Goal: Check status: Check status

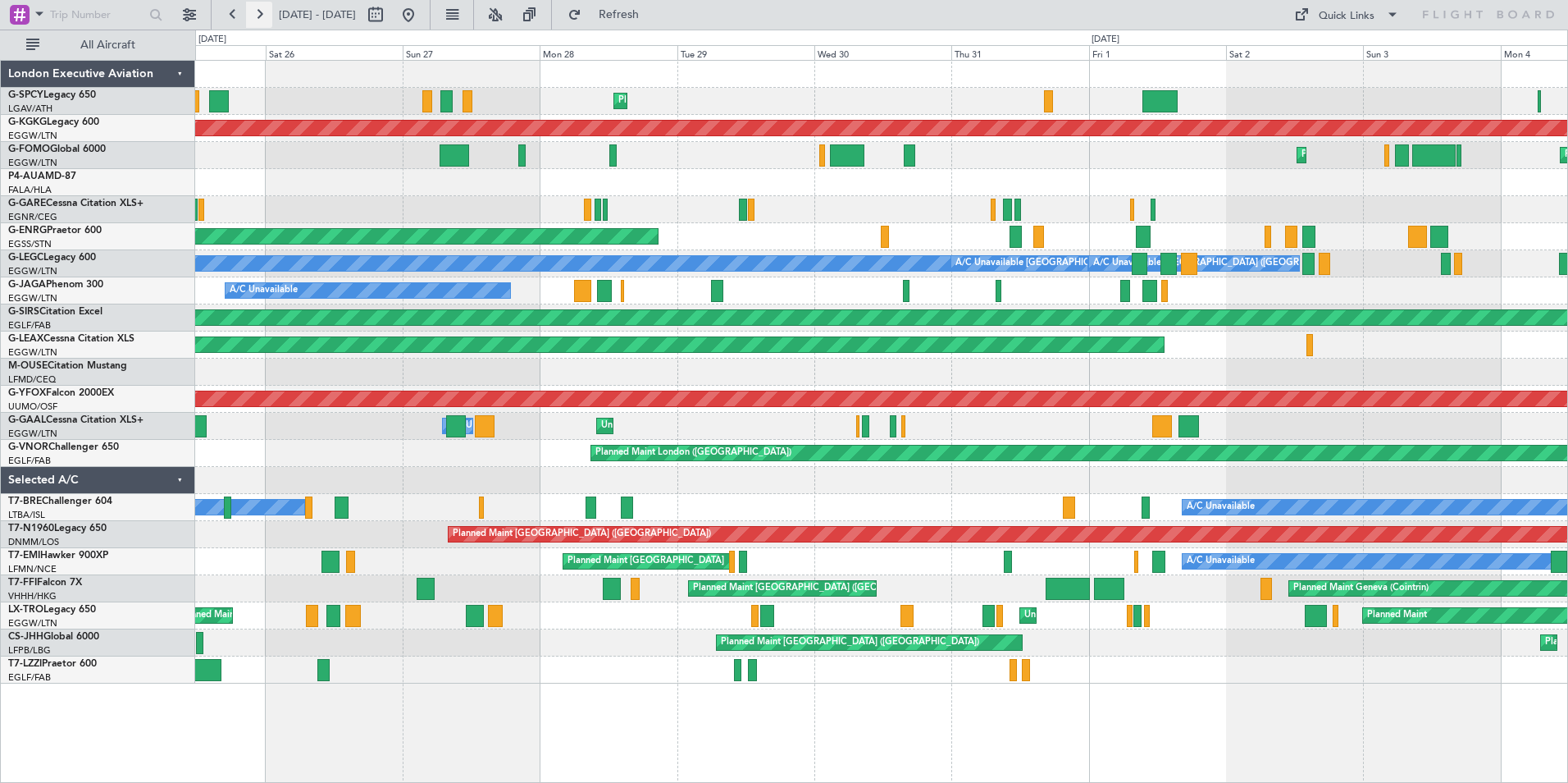
click at [259, 9] on button at bounding box center [258, 14] width 26 height 26
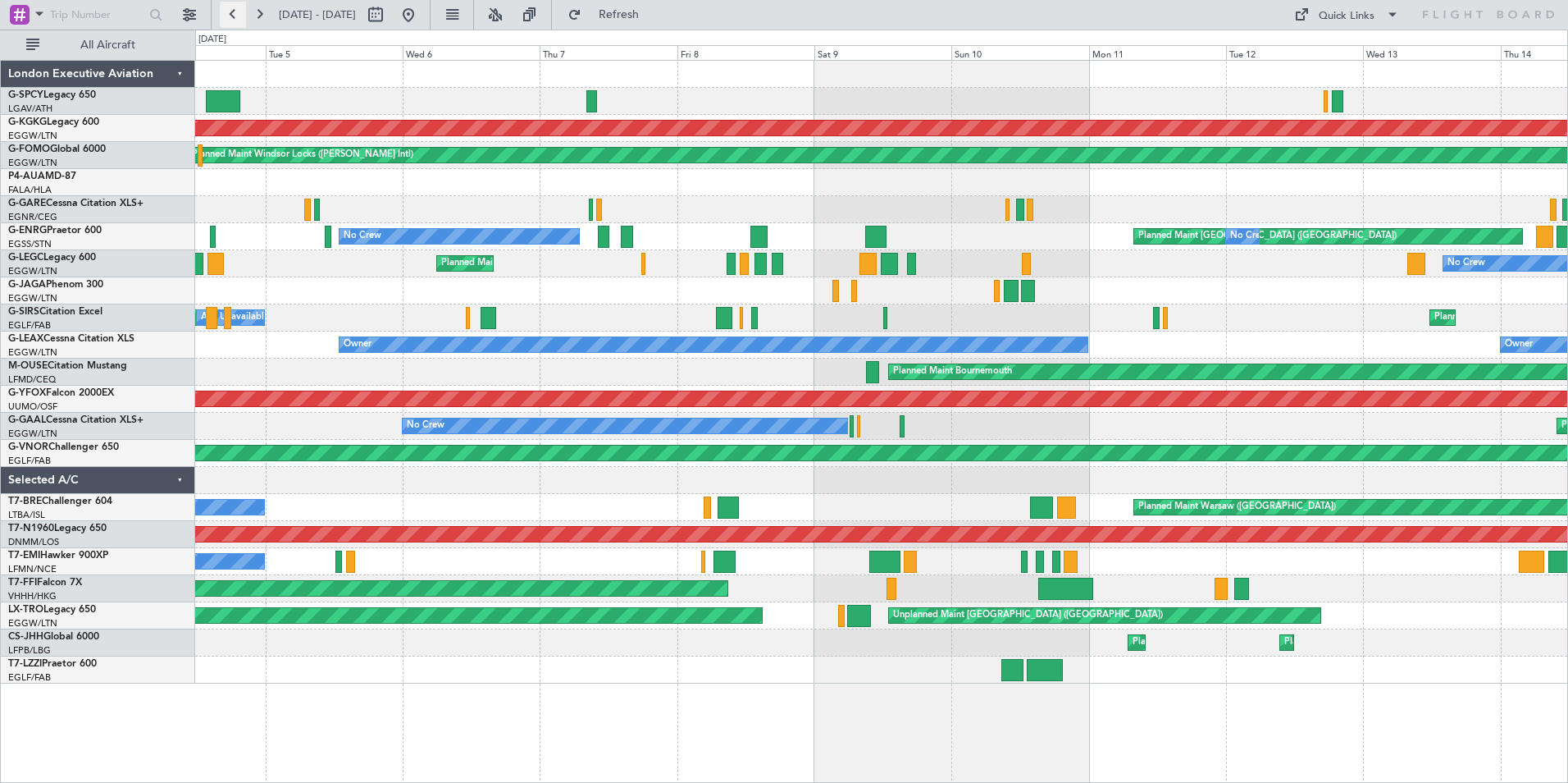
click at [238, 14] on button at bounding box center [232, 14] width 26 height 26
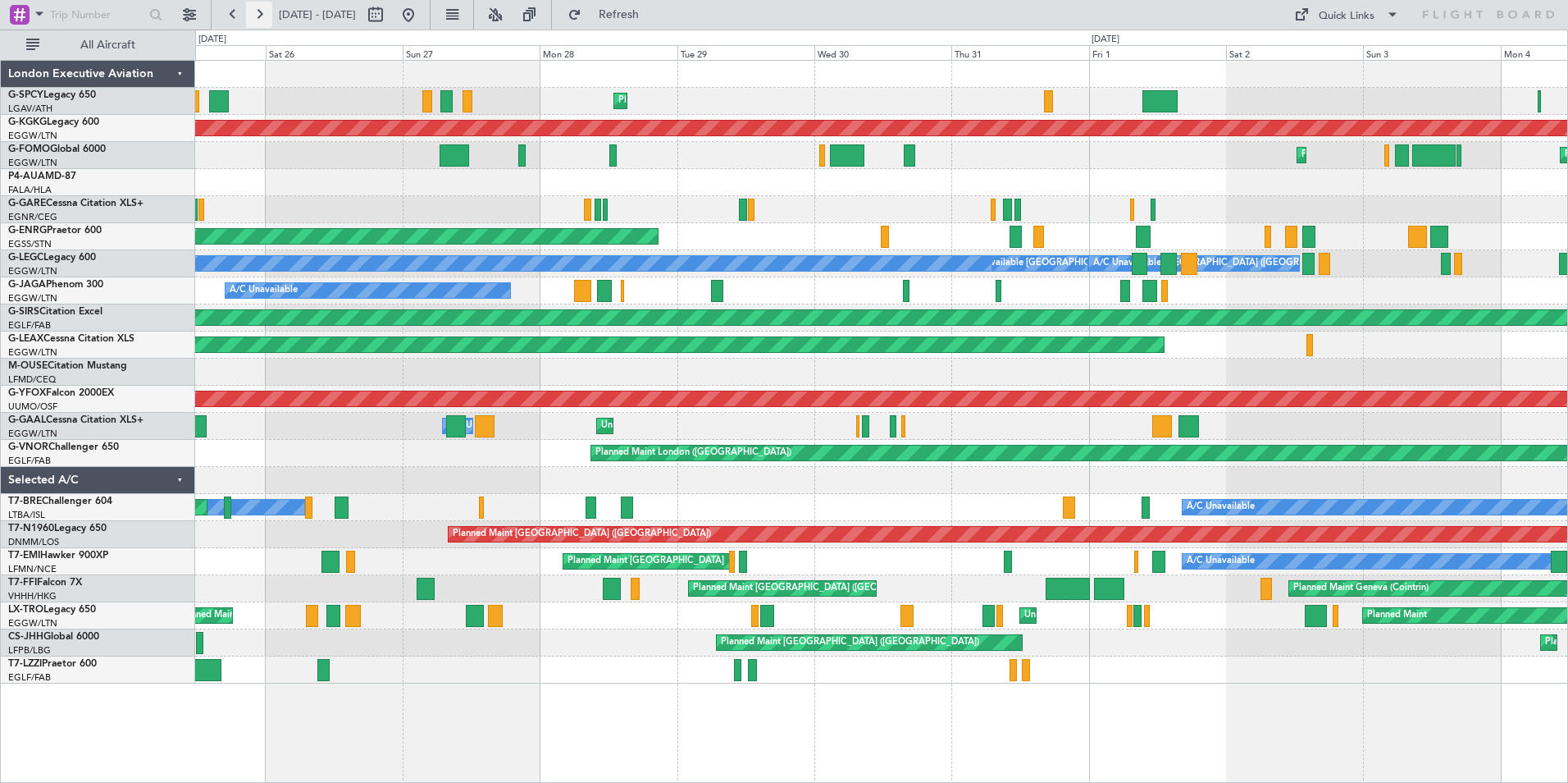
click at [253, 15] on button at bounding box center [258, 14] width 26 height 26
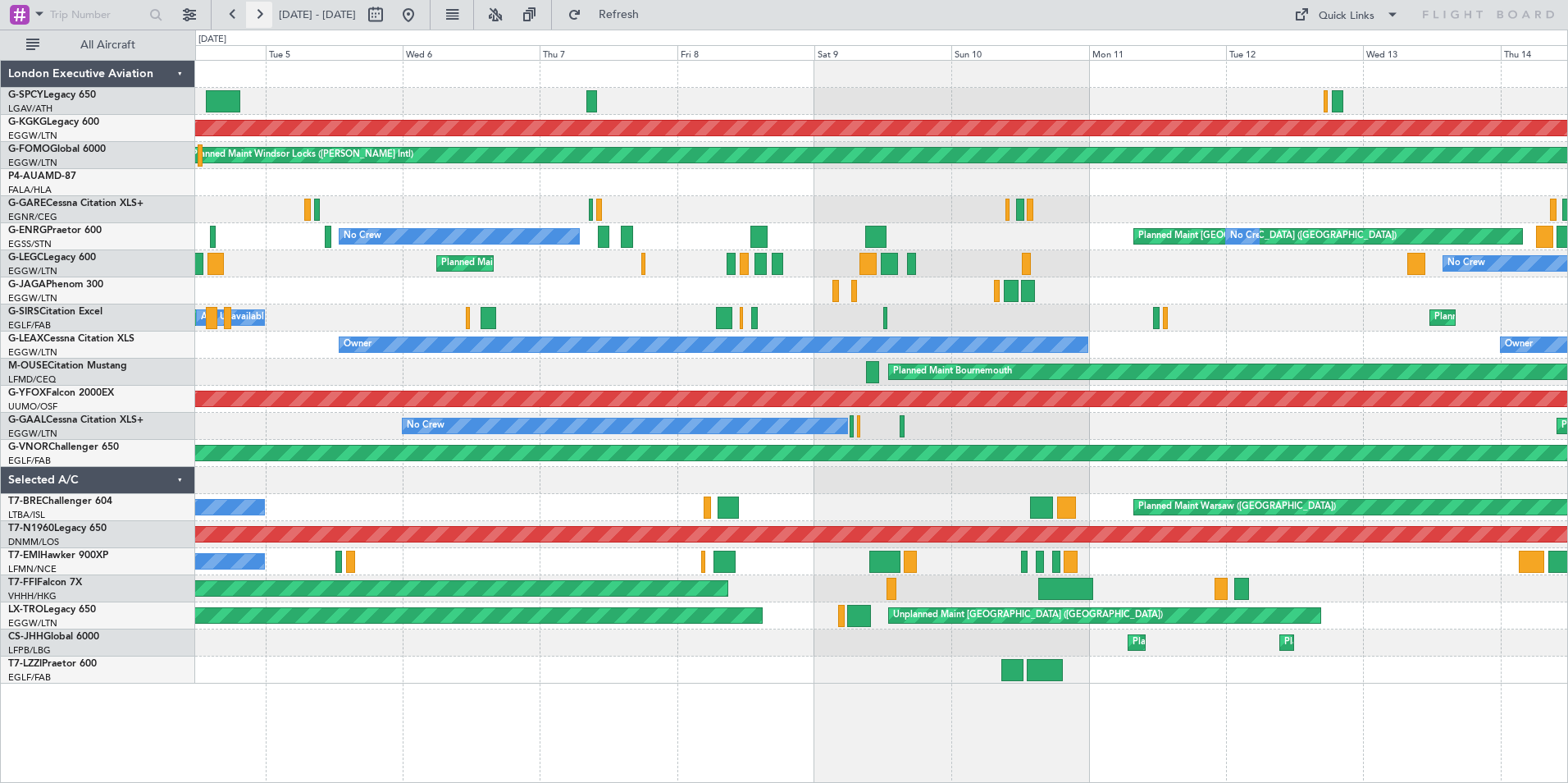
click at [253, 15] on button at bounding box center [258, 14] width 26 height 26
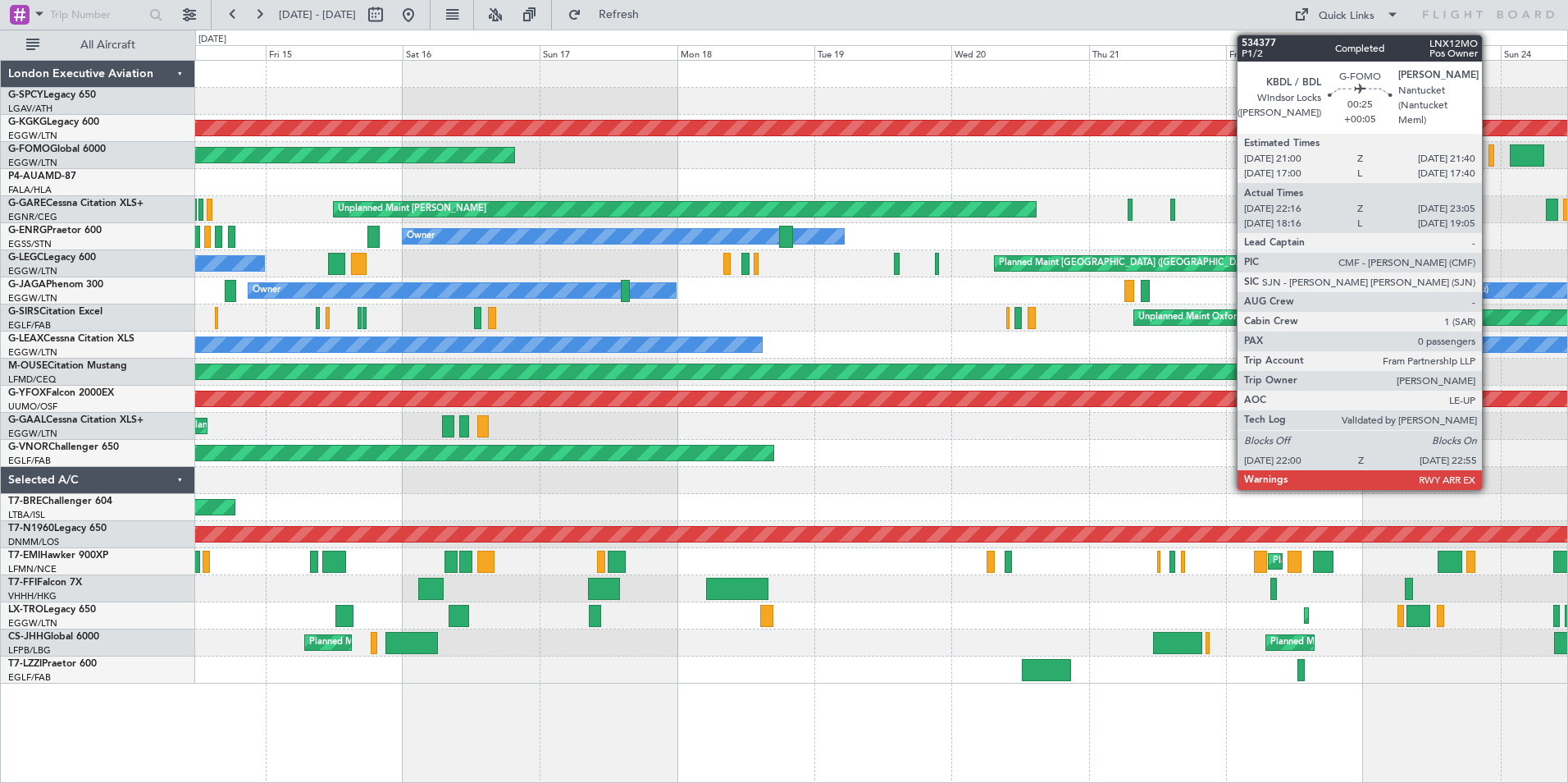
click at [1489, 153] on div at bounding box center [1491, 155] width 6 height 22
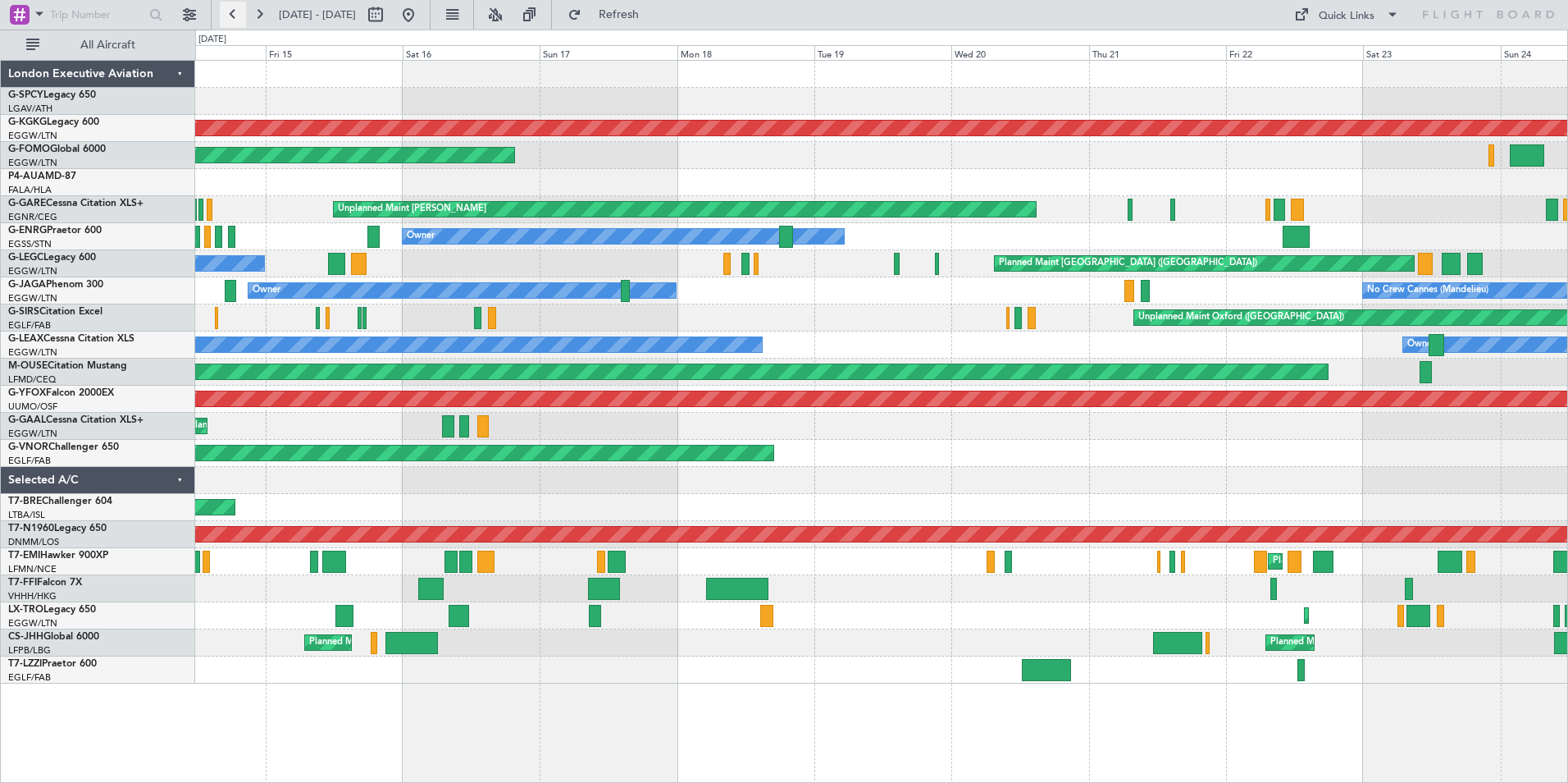
click at [228, 16] on button at bounding box center [232, 14] width 26 height 26
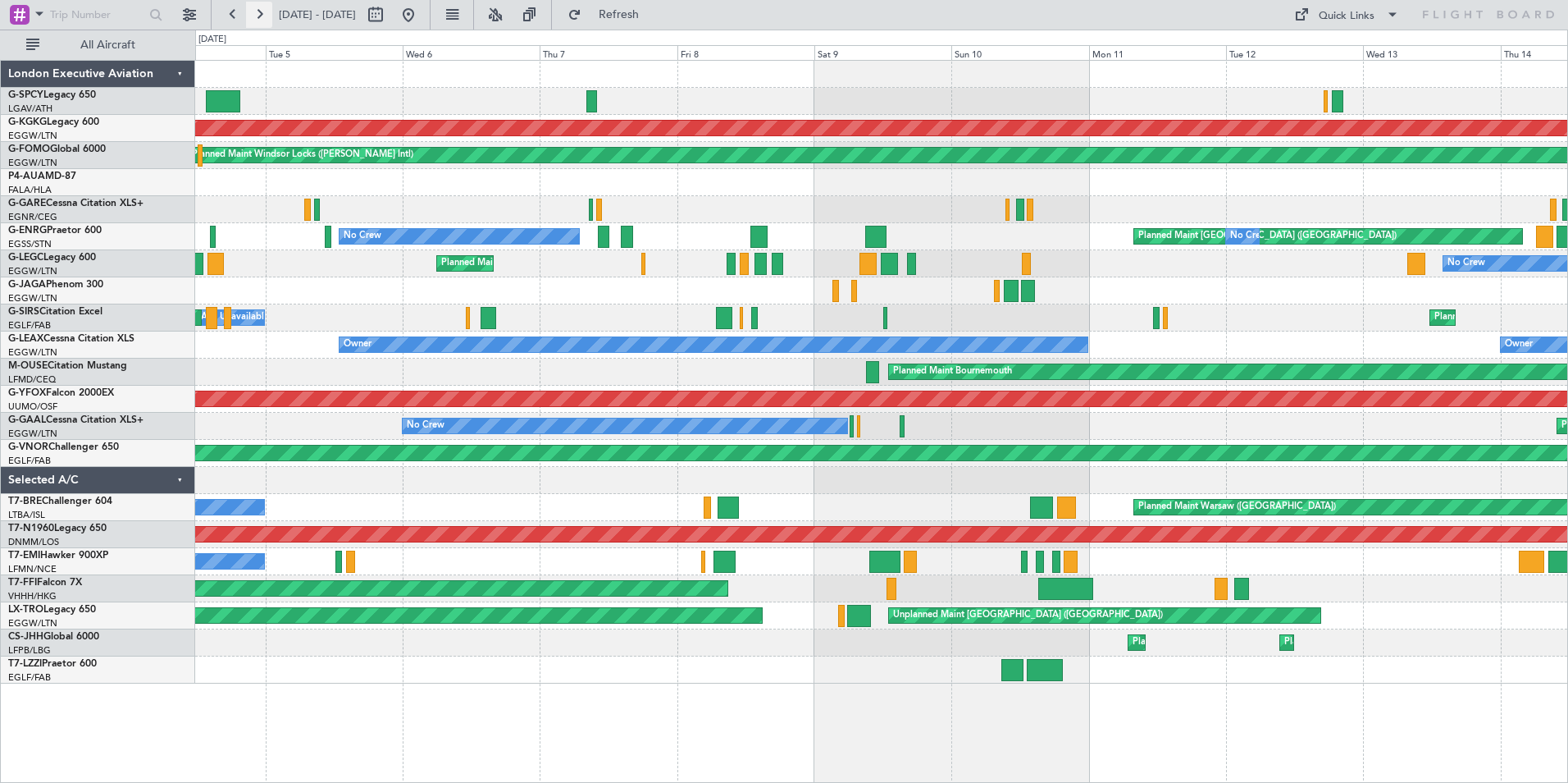
click at [260, 12] on button at bounding box center [258, 14] width 26 height 26
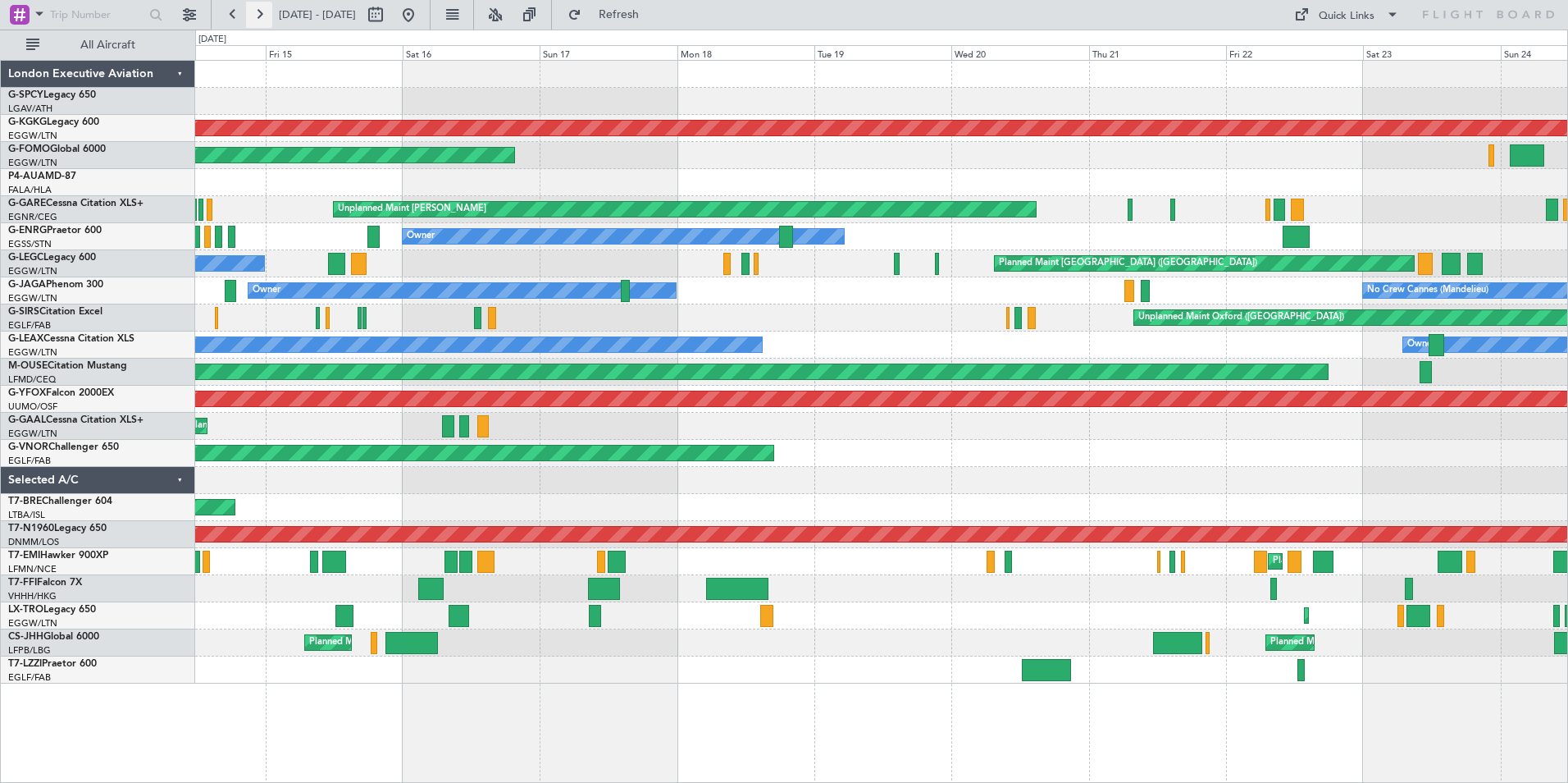
click at [253, 18] on button at bounding box center [258, 14] width 26 height 26
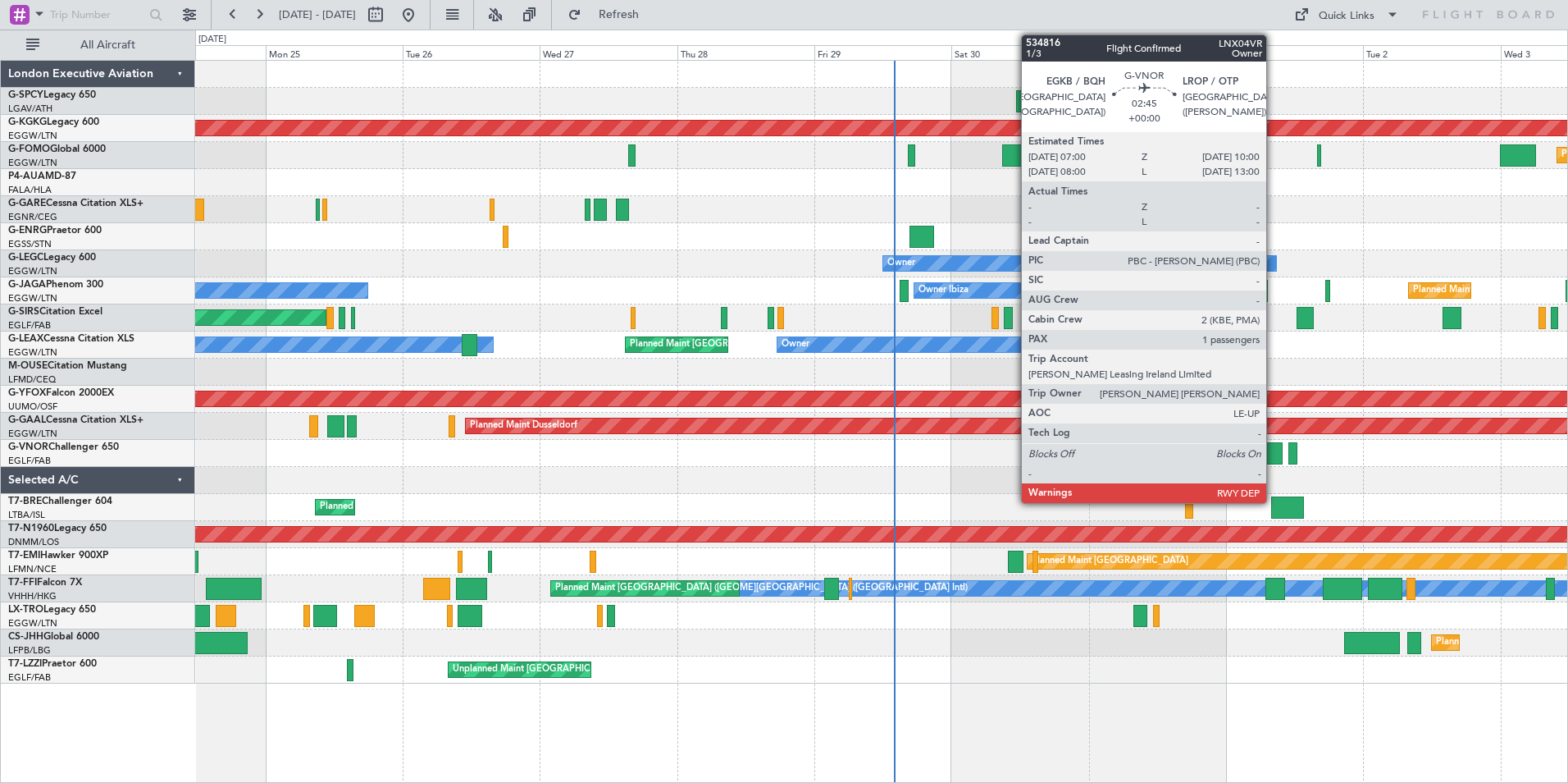
click at [1273, 452] on div at bounding box center [1274, 453] width 17 height 22
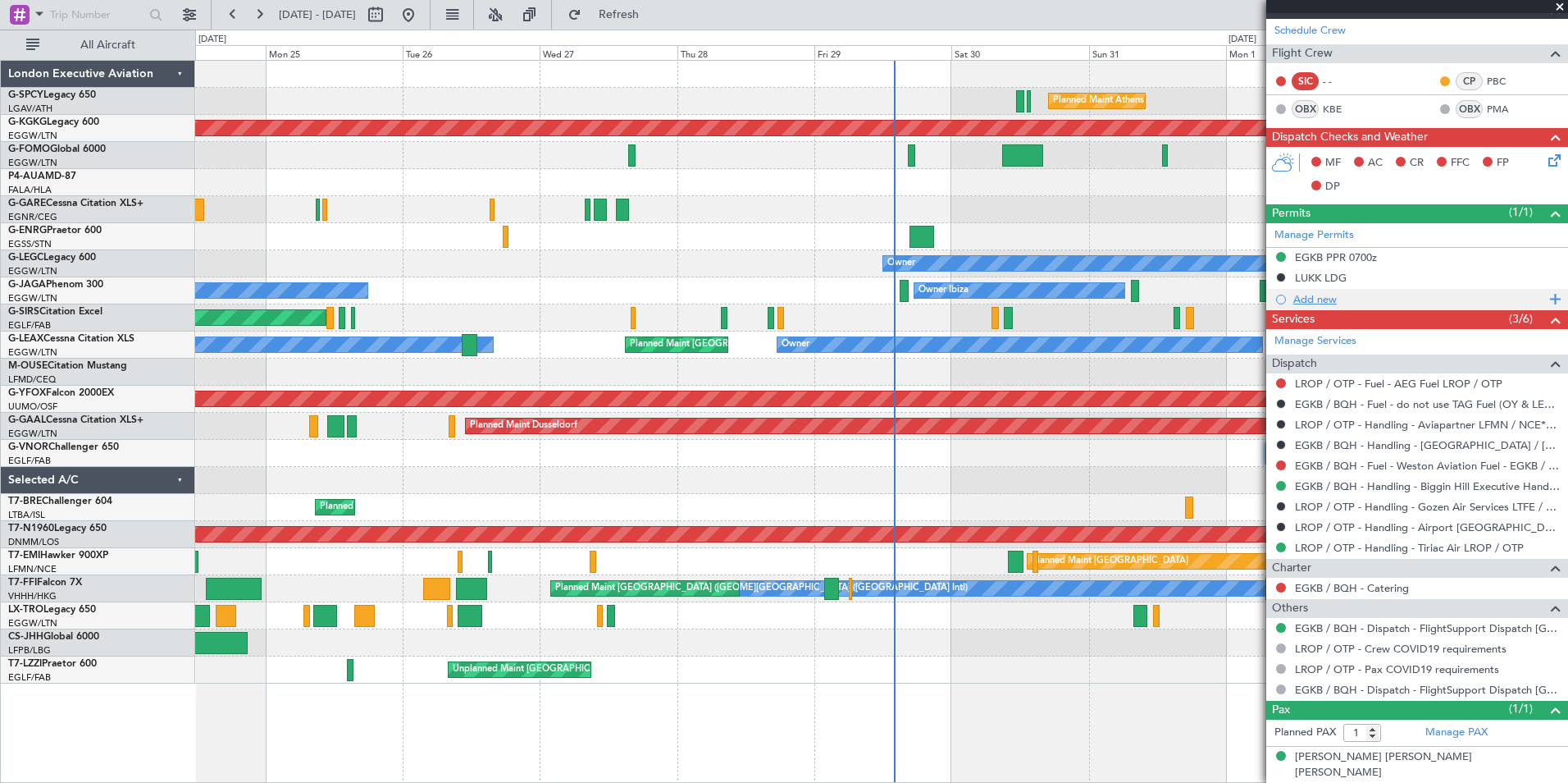
scroll to position [15, 0]
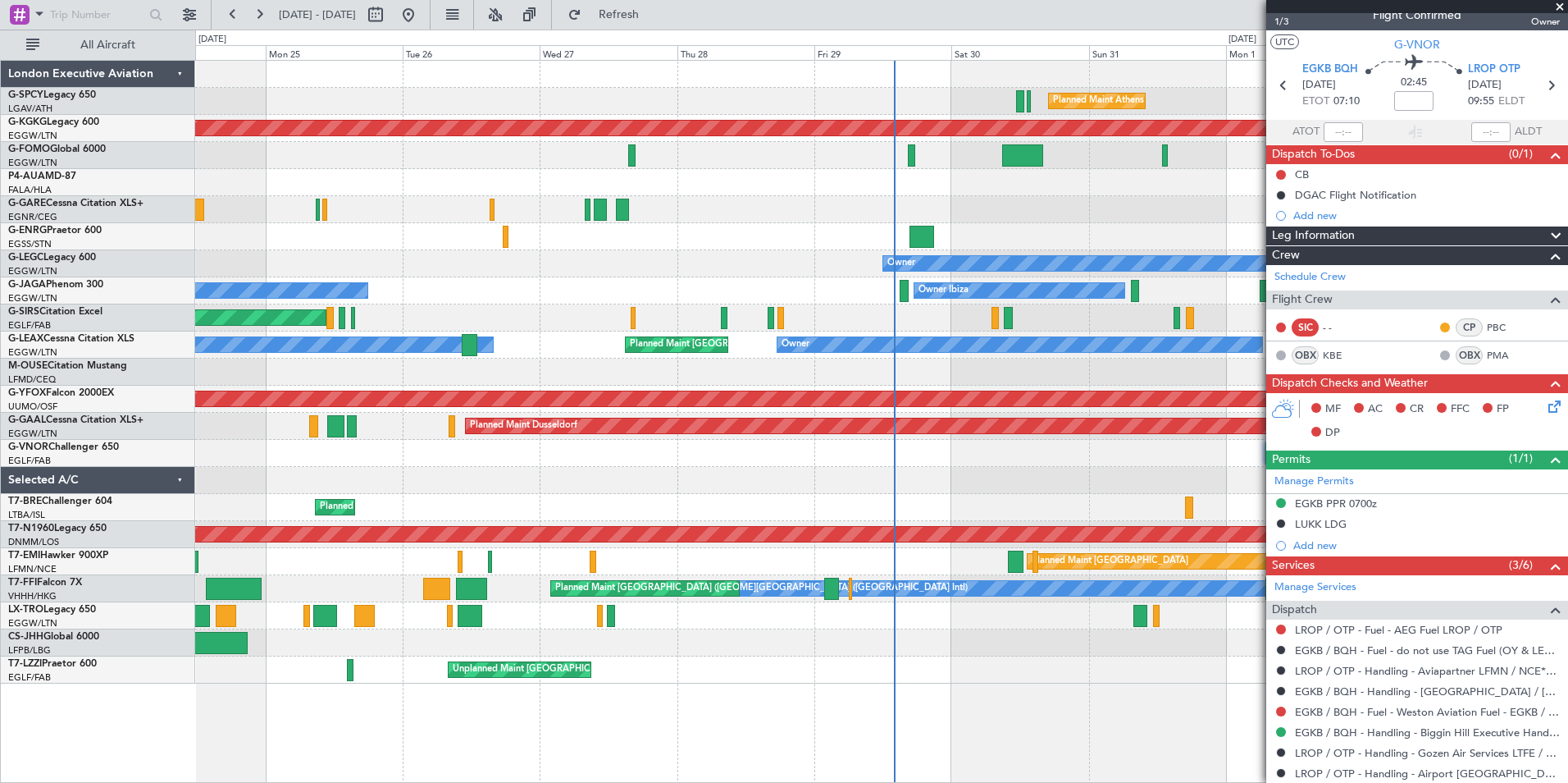
click at [1558, 8] on span at bounding box center [1558, 7] width 16 height 14
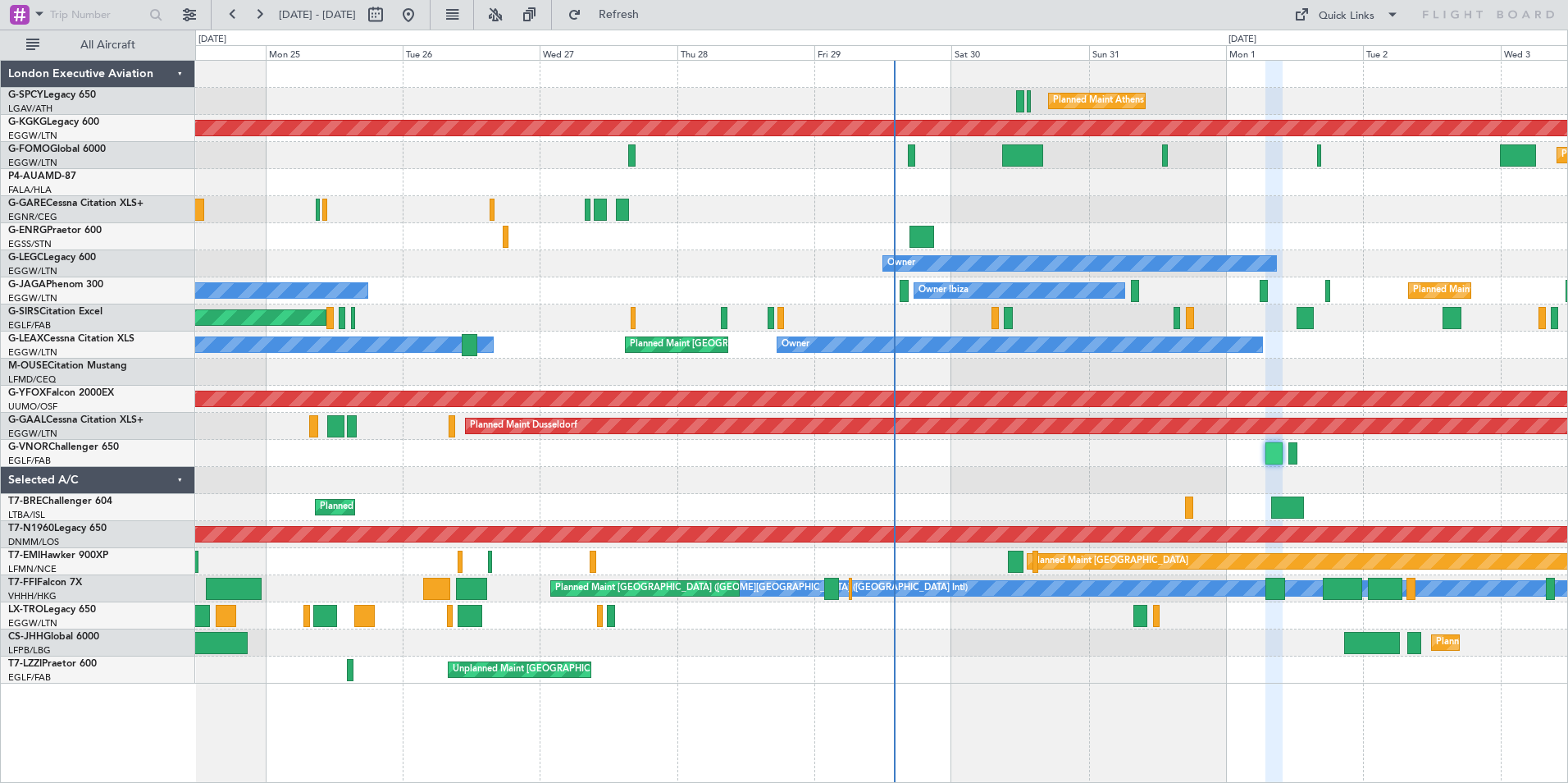
type input "0"
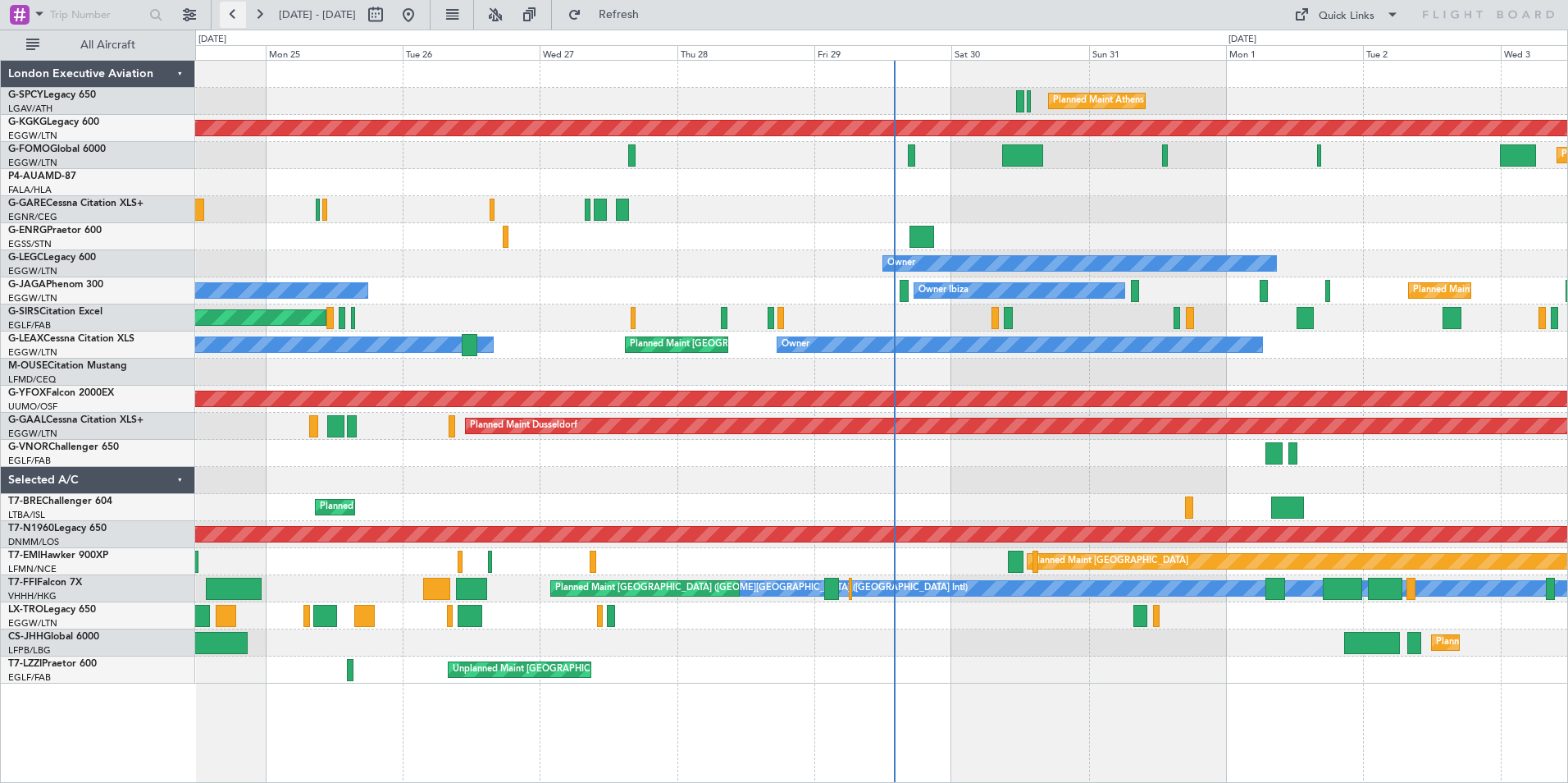
click at [232, 17] on button at bounding box center [232, 14] width 26 height 26
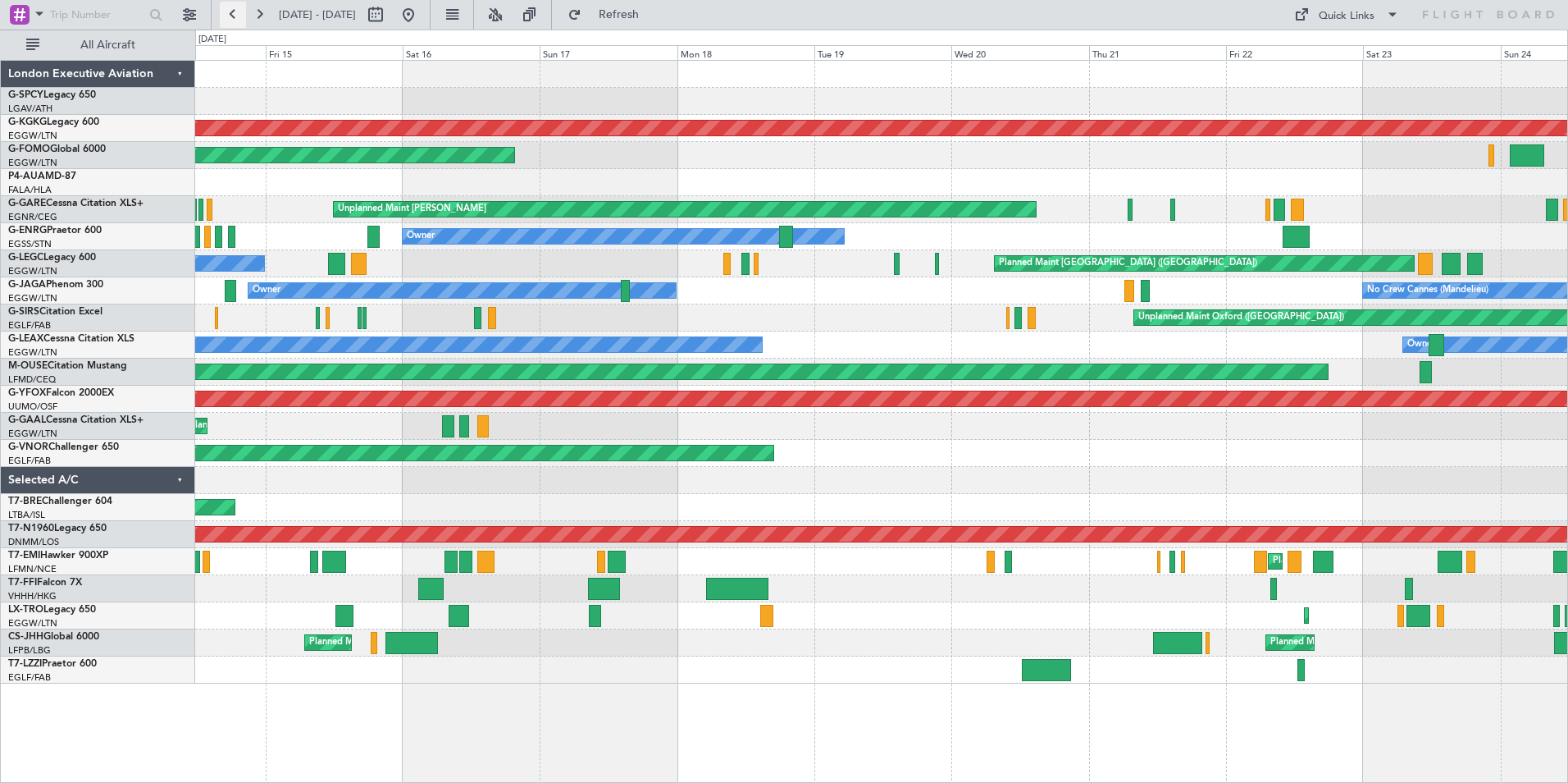
click at [227, 15] on button at bounding box center [232, 14] width 26 height 26
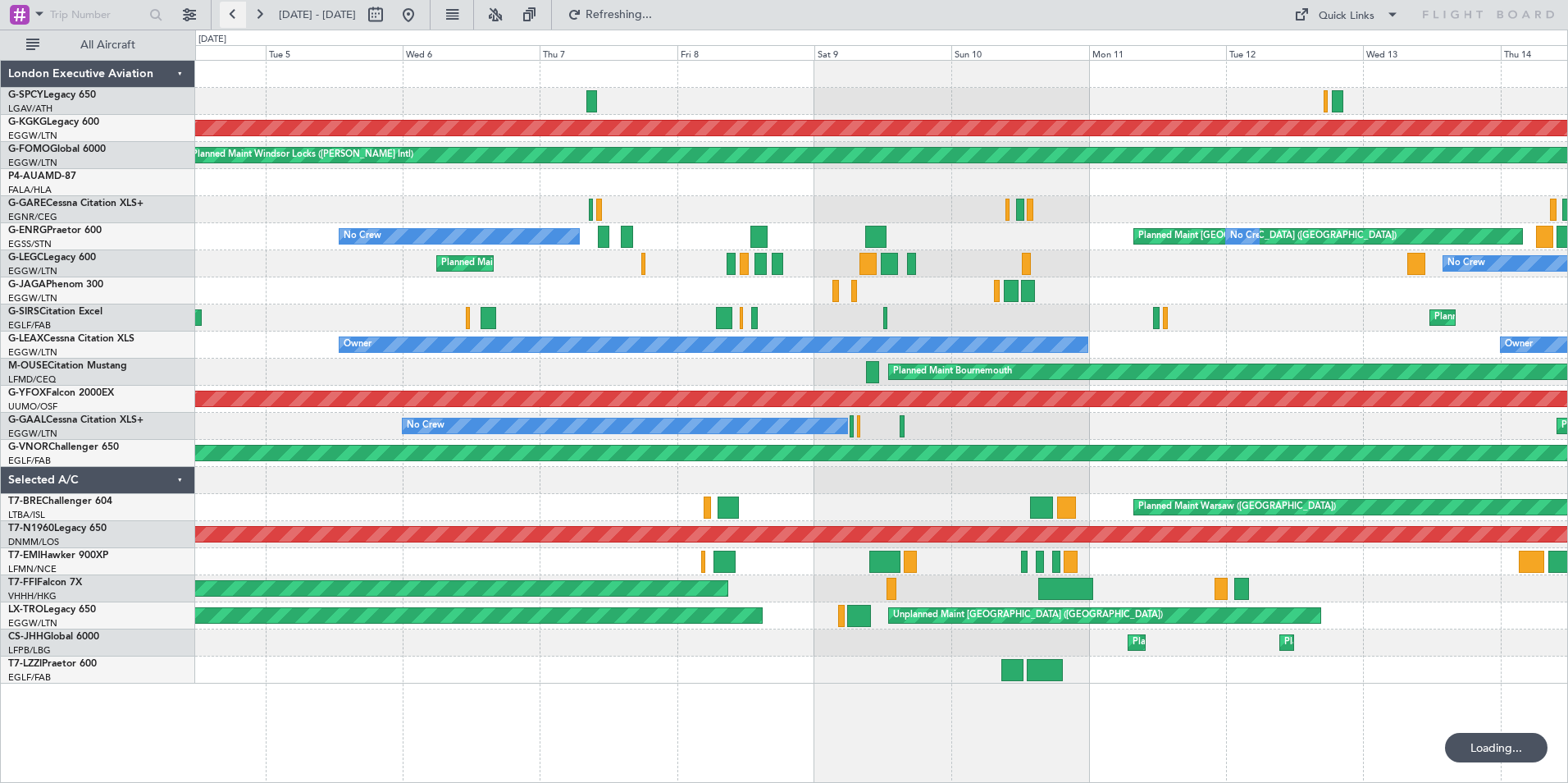
click at [227, 15] on button at bounding box center [232, 14] width 26 height 26
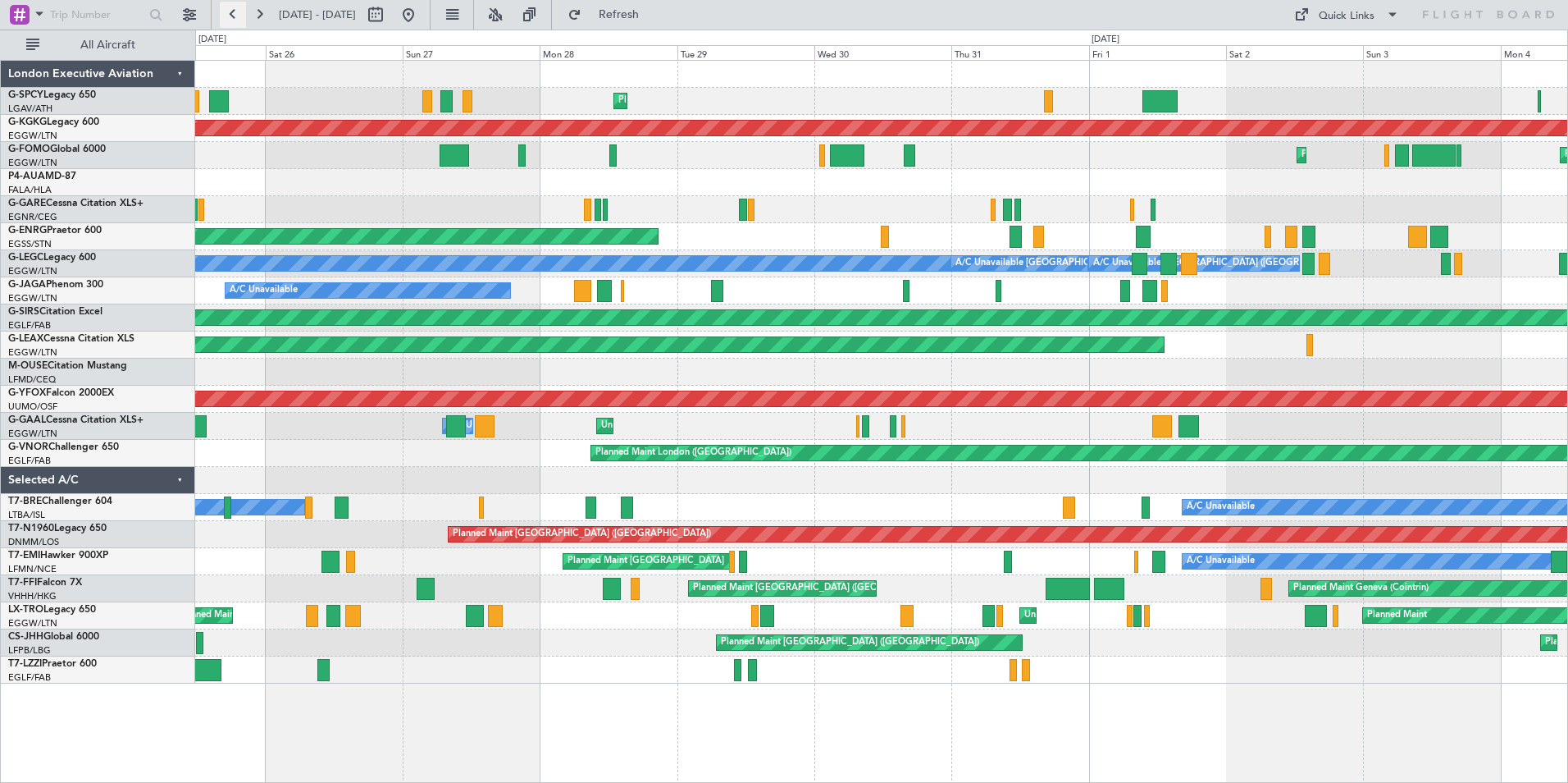
click at [232, 13] on button at bounding box center [232, 14] width 26 height 26
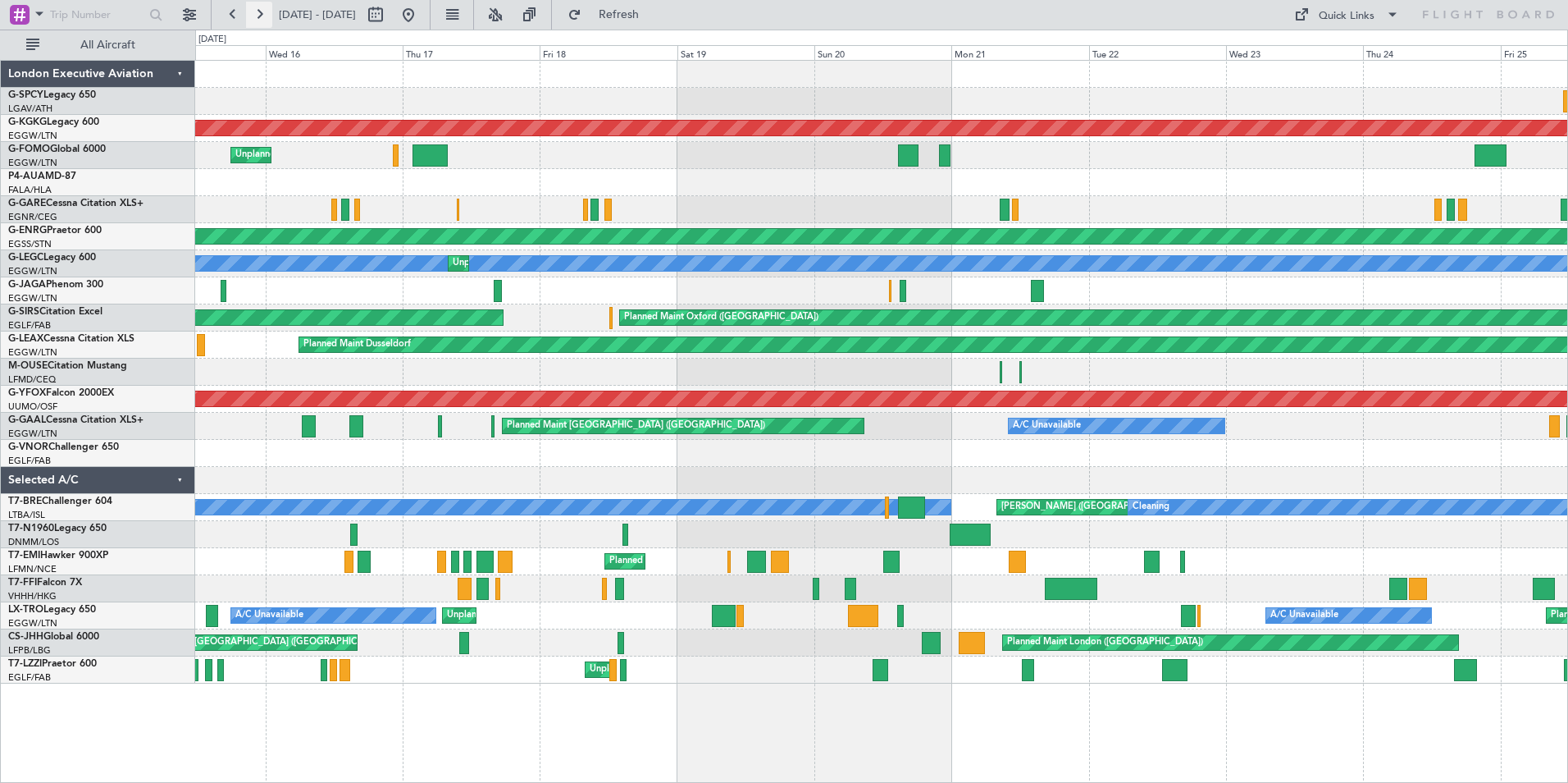
click at [255, 14] on button at bounding box center [258, 14] width 26 height 26
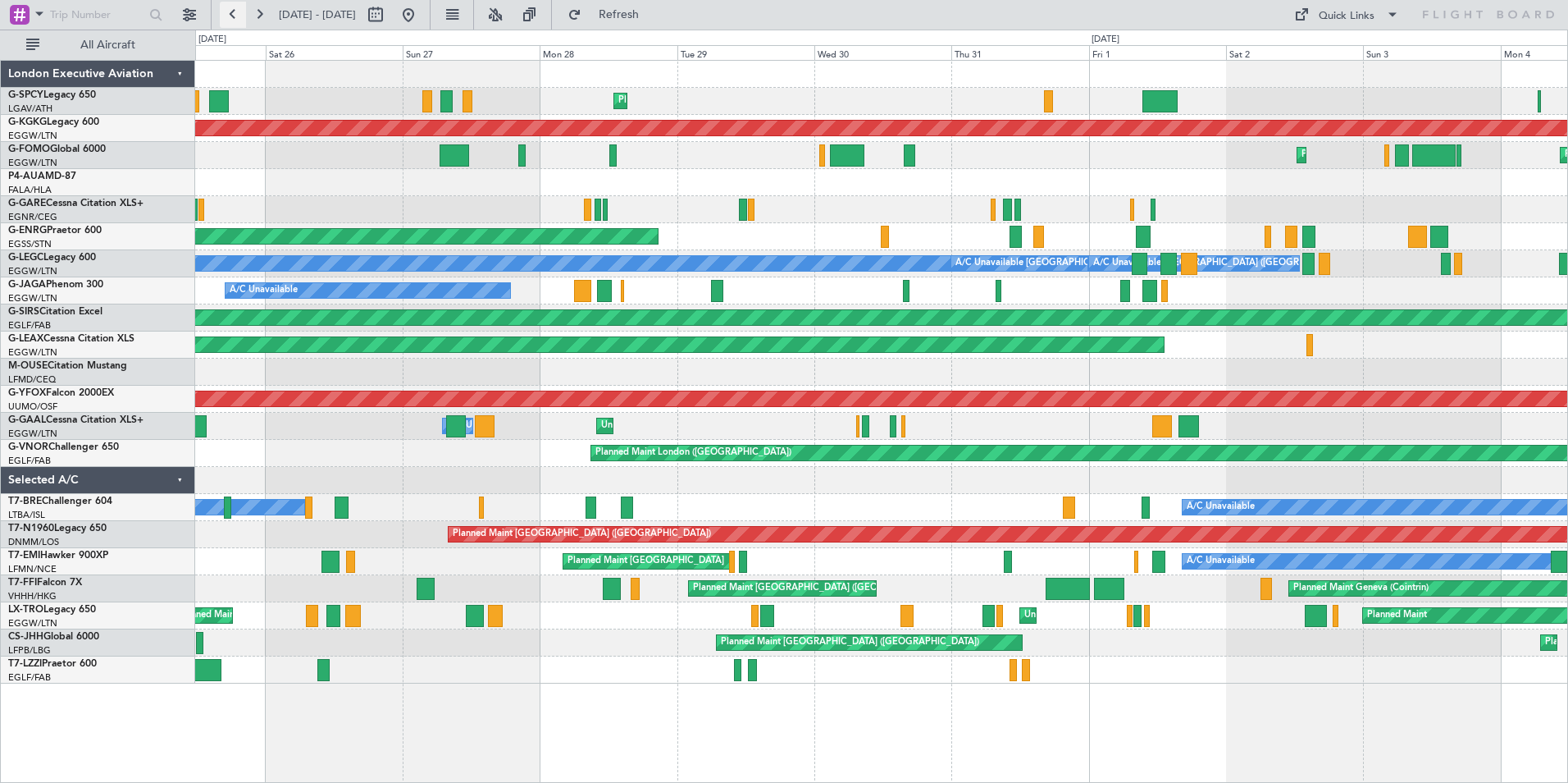
click at [226, 14] on button at bounding box center [232, 14] width 26 height 26
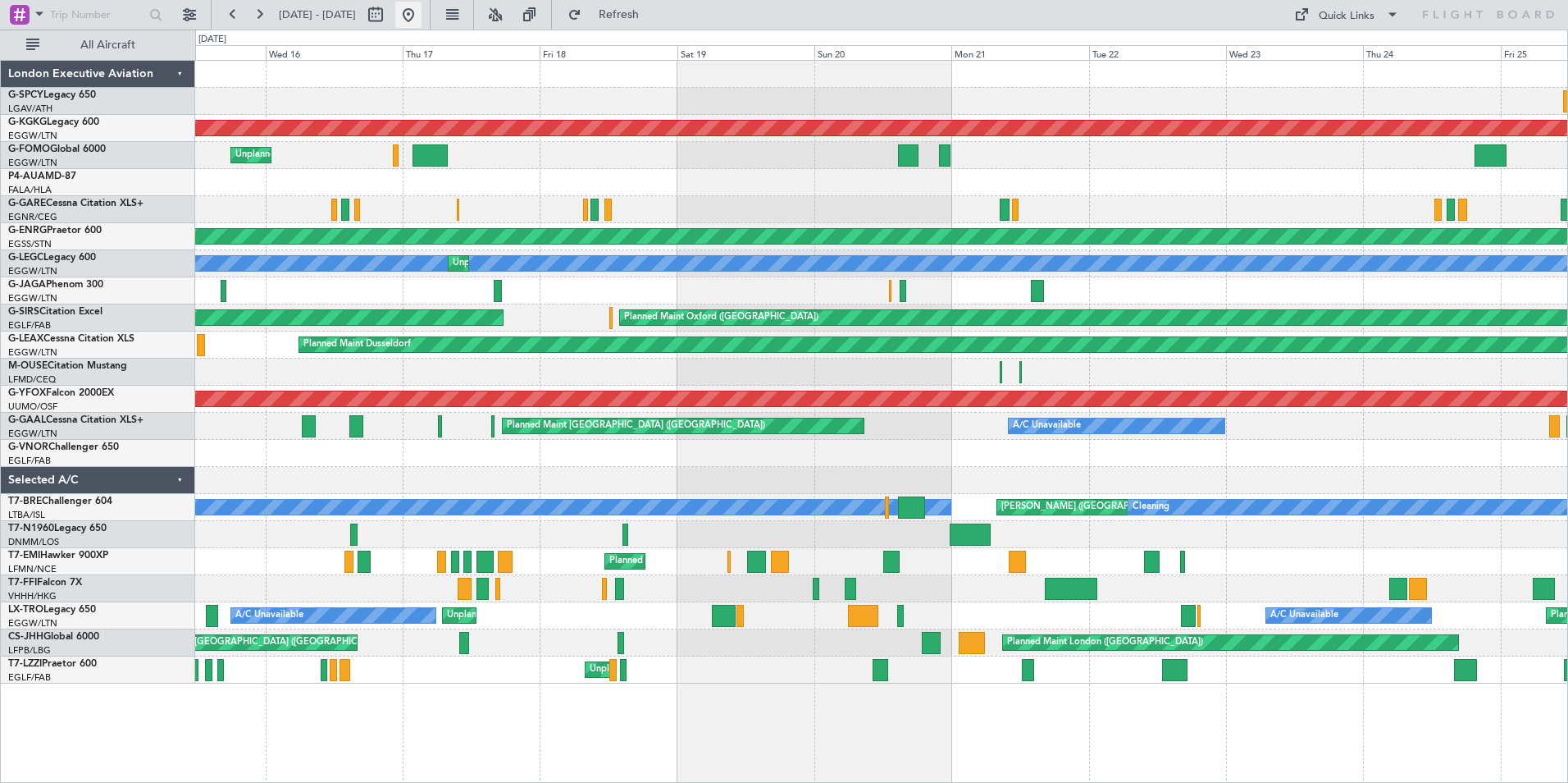
click at [422, 14] on button at bounding box center [408, 14] width 26 height 26
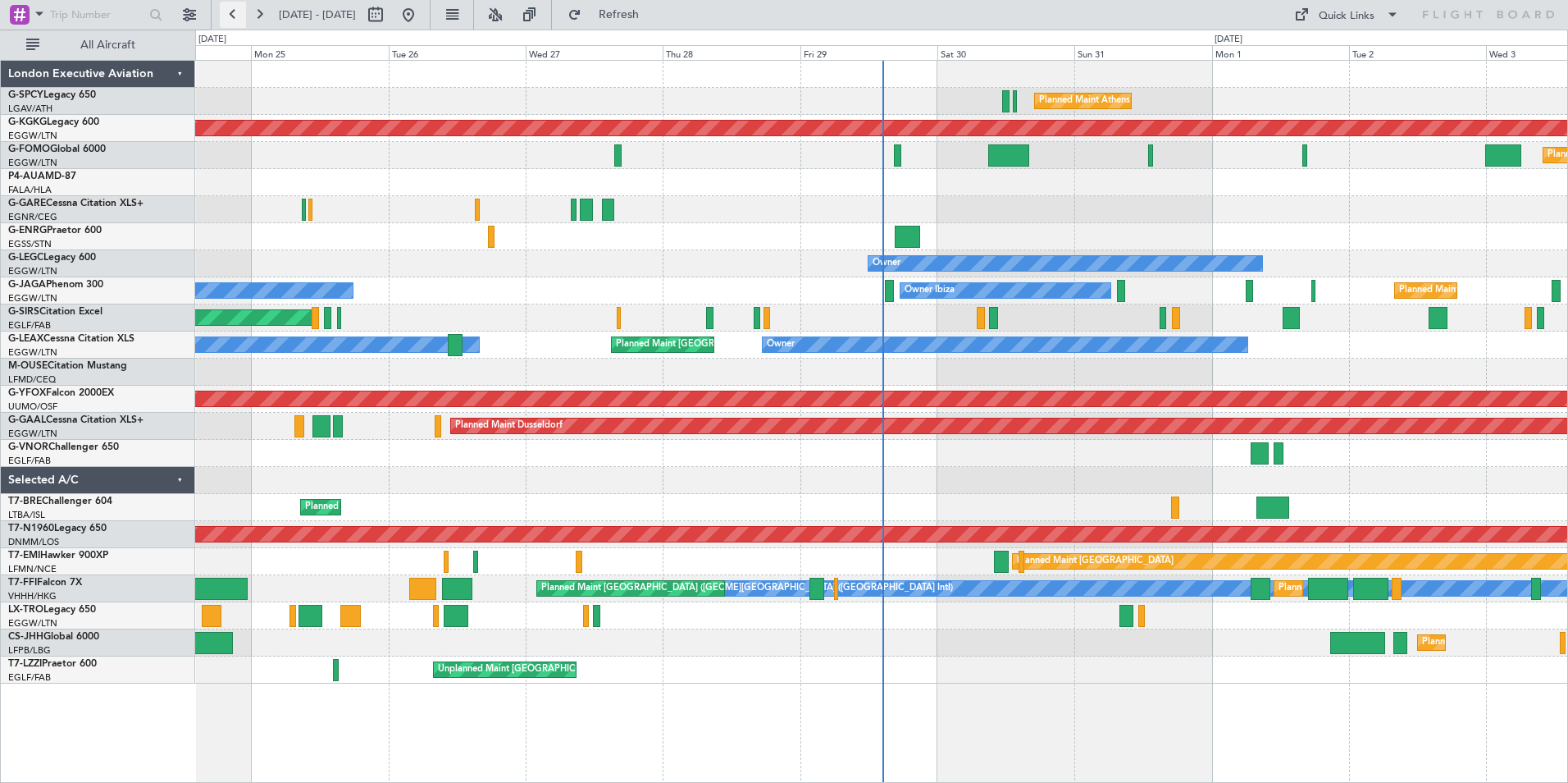
click at [233, 18] on button at bounding box center [232, 14] width 26 height 26
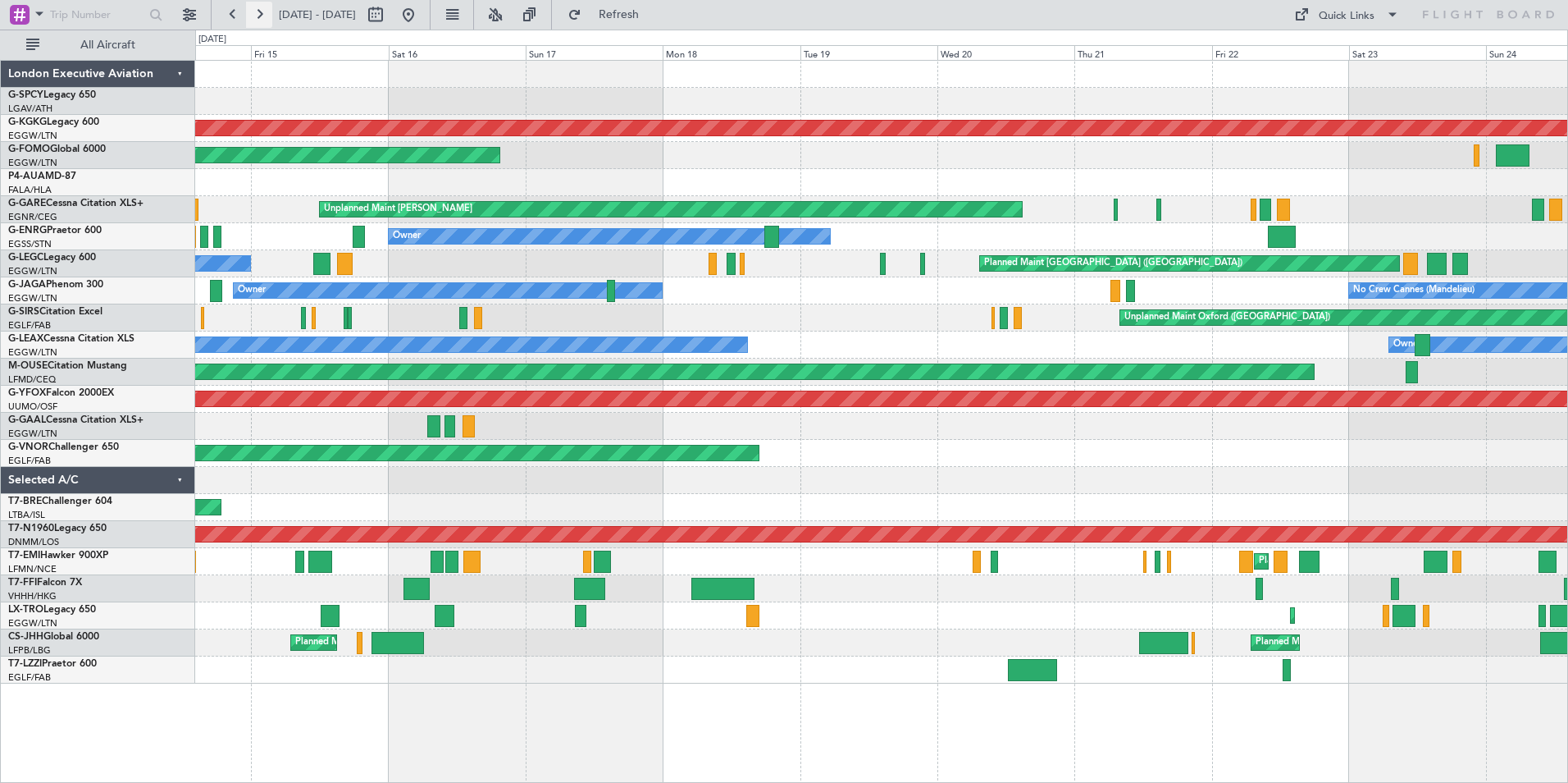
click at [253, 15] on button at bounding box center [258, 14] width 26 height 26
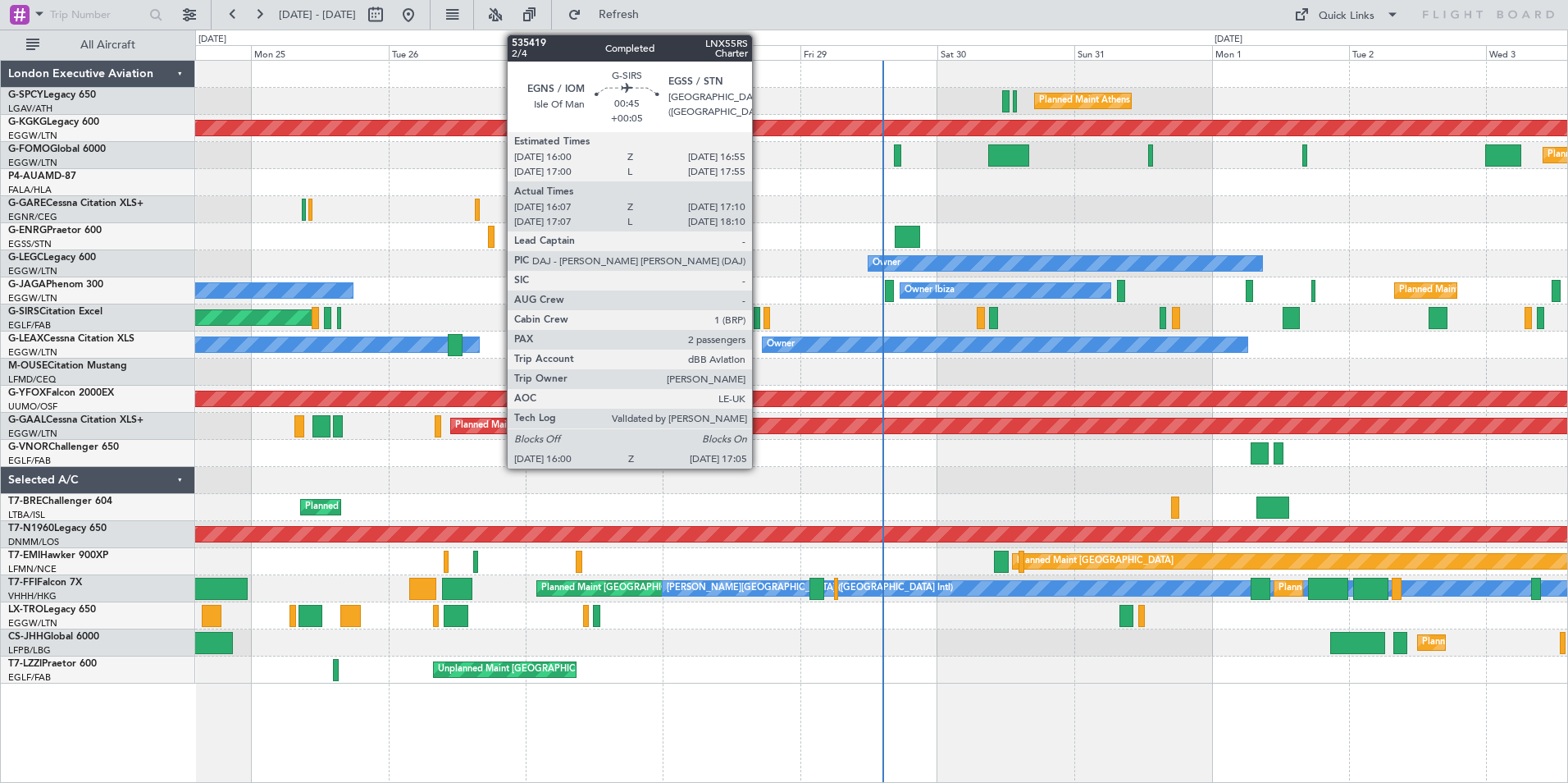
click at [760, 318] on div at bounding box center [757, 317] width 7 height 22
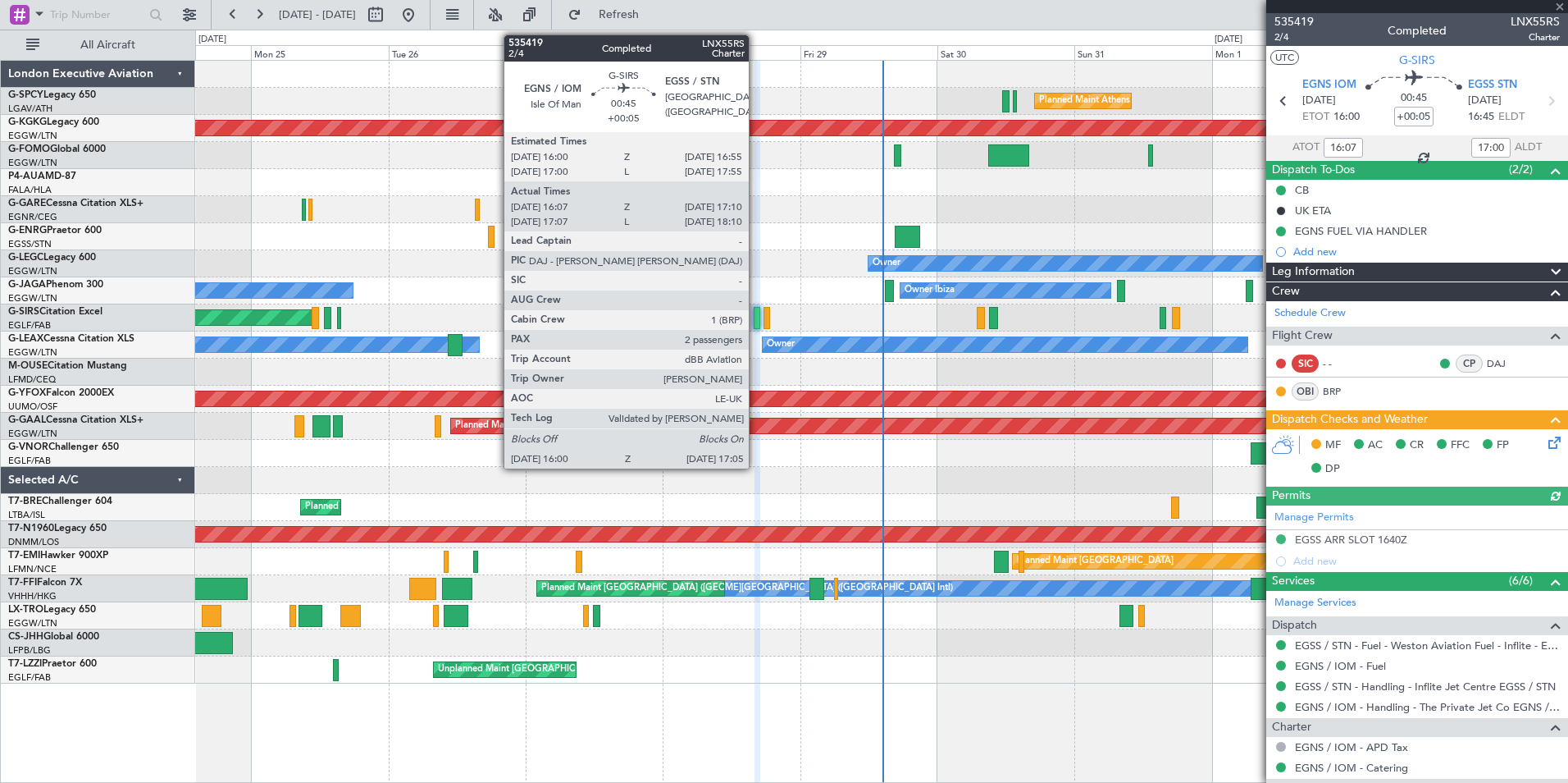
click at [756, 321] on div at bounding box center [757, 317] width 7 height 22
